Goal: Use online tool/utility: Utilize a website feature to perform a specific function

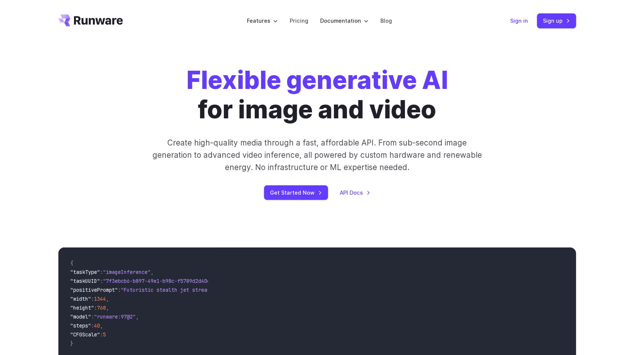
click at [523, 22] on link "Sign in" at bounding box center [519, 20] width 18 height 9
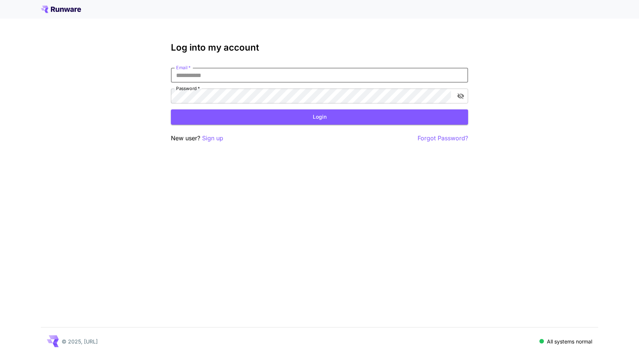
click at [313, 80] on input "Email   *" at bounding box center [319, 75] width 297 height 15
click button "Login" at bounding box center [319, 116] width 297 height 15
drag, startPoint x: 226, startPoint y: 76, endPoint x: 30, endPoint y: 94, distance: 197.1
click at [25, 94] on div "**********" at bounding box center [319, 177] width 639 height 355
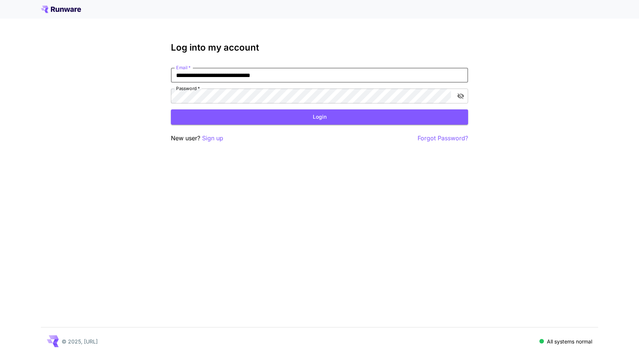
type input "**********"
click button "Login" at bounding box center [319, 116] width 297 height 15
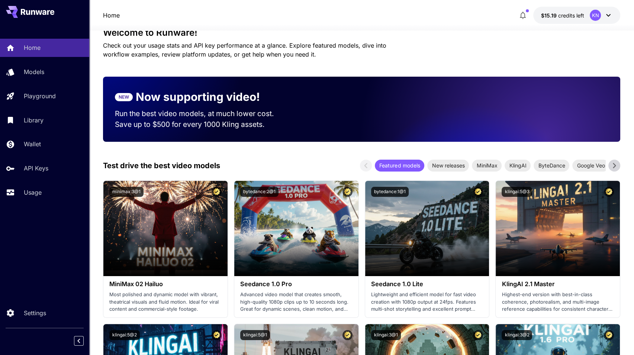
scroll to position [37, 0]
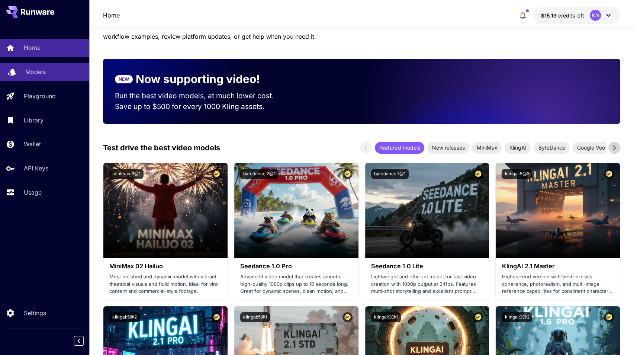
click at [47, 67] on link "Models" at bounding box center [44, 72] width 89 height 18
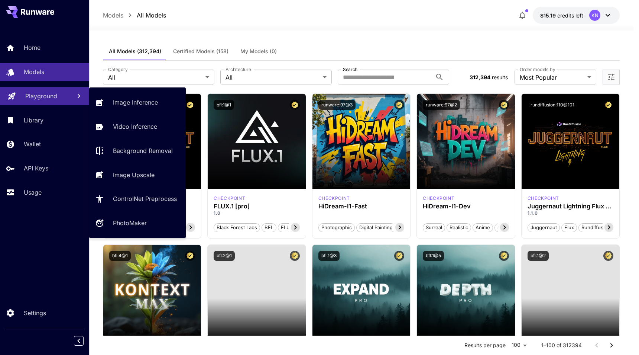
click at [51, 96] on p "Playground" at bounding box center [41, 95] width 32 height 9
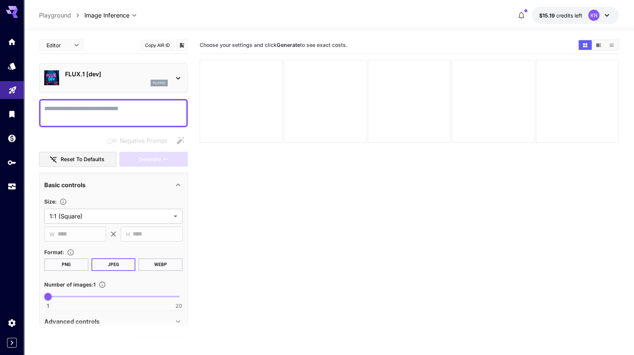
click at [125, 74] on p "FLUX.1 [dev]" at bounding box center [116, 74] width 103 height 9
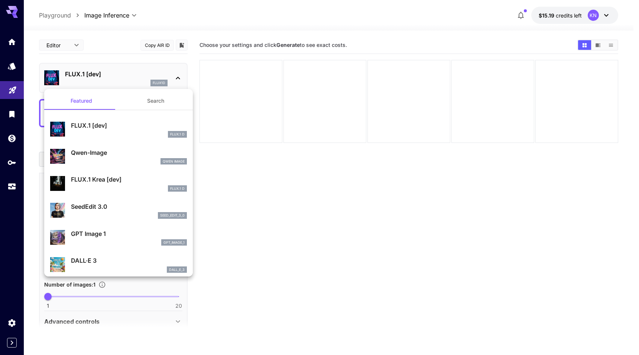
click at [113, 57] on div at bounding box center [319, 177] width 639 height 355
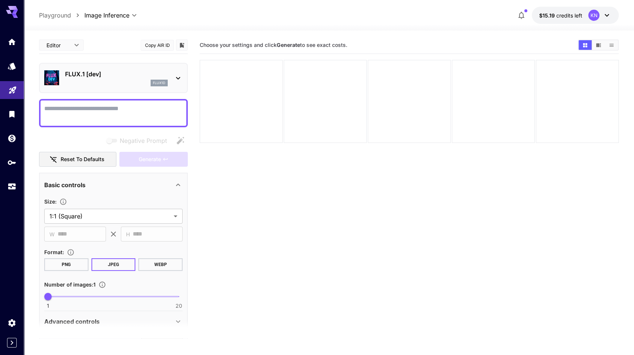
click at [95, 113] on textarea "Negative Prompt" at bounding box center [113, 113] width 138 height 18
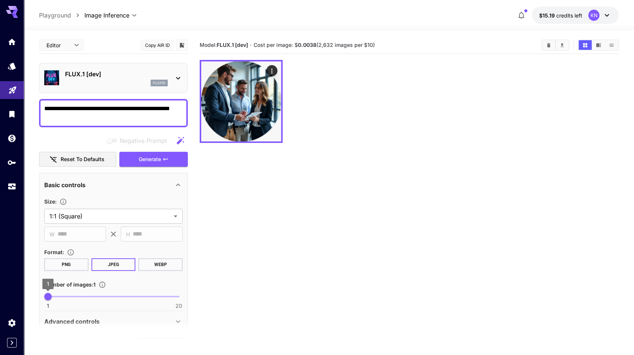
type textarea "**********"
type input "*"
drag, startPoint x: 48, startPoint y: 300, endPoint x: 78, endPoint y: 301, distance: 30.9
click at [78, 300] on span "5" at bounding box center [75, 296] width 7 height 7
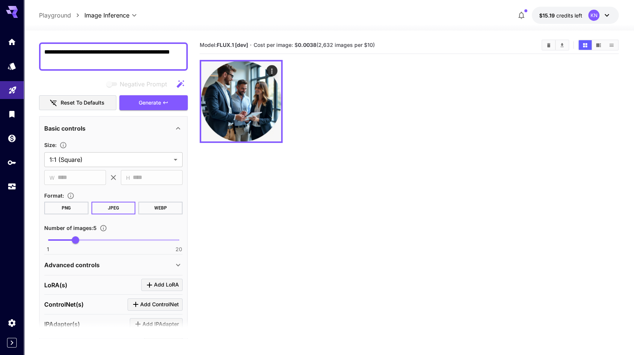
scroll to position [74, 0]
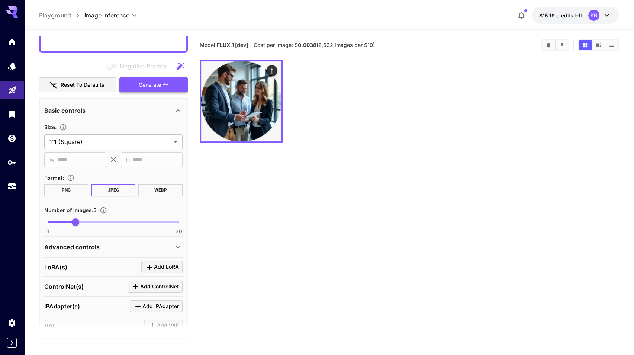
click at [158, 83] on span "Generate" at bounding box center [150, 84] width 22 height 9
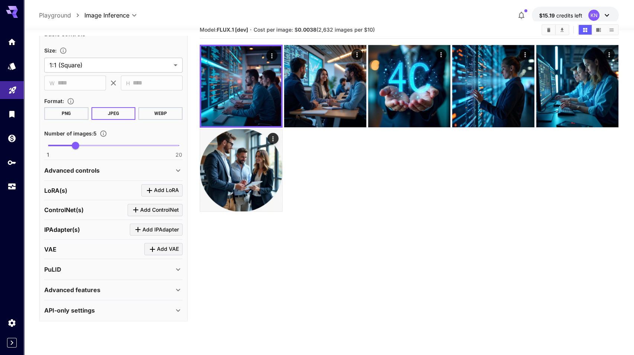
scroll to position [0, 0]
